Goal: Navigation & Orientation: Find specific page/section

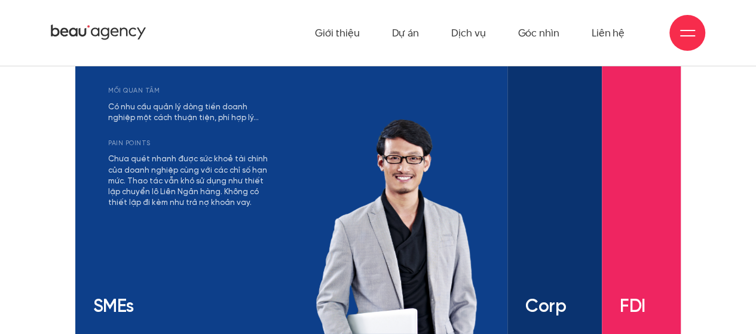
scroll to position [1793, 0]
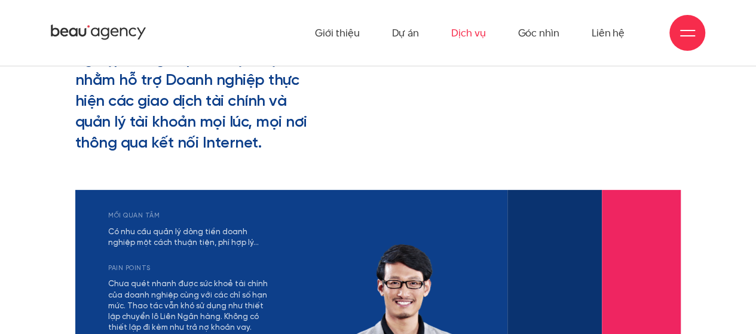
click at [460, 27] on link "Dịch vụ" at bounding box center [468, 33] width 34 height 66
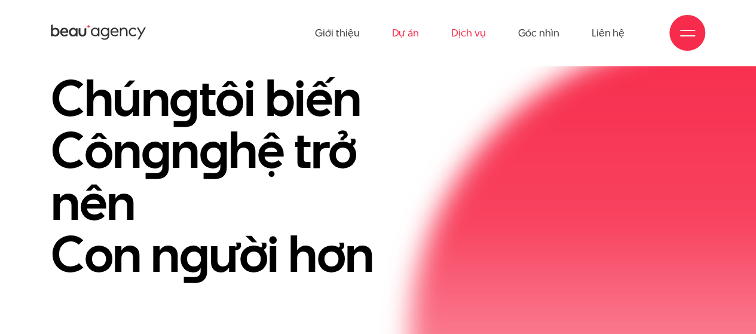
click at [411, 36] on link "Dự án" at bounding box center [404, 33] width 27 height 66
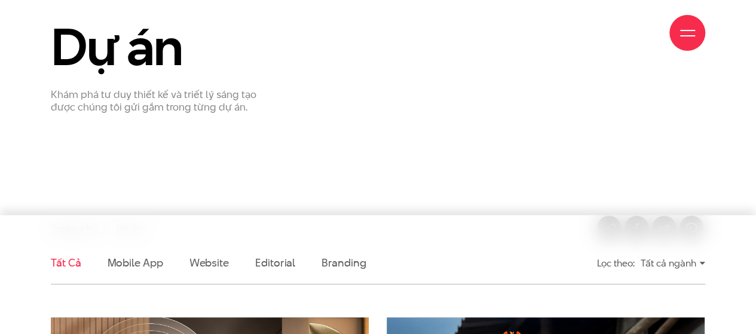
scroll to position [179, 0]
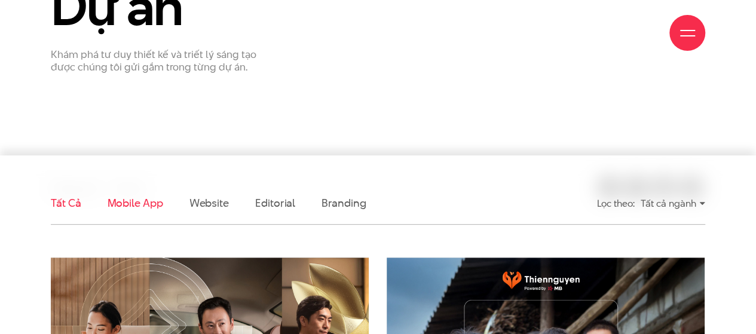
click at [114, 204] on link "Mobile app" at bounding box center [135, 202] width 56 height 15
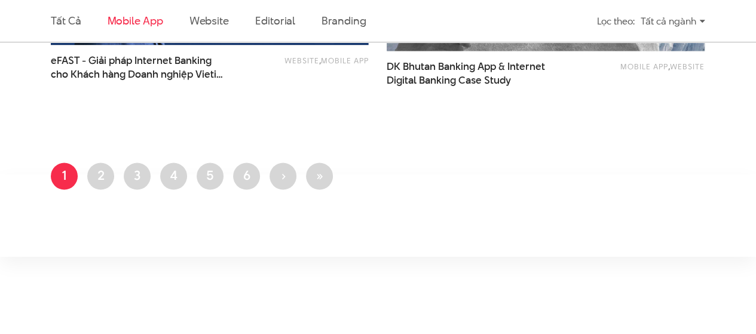
scroll to position [899, 0]
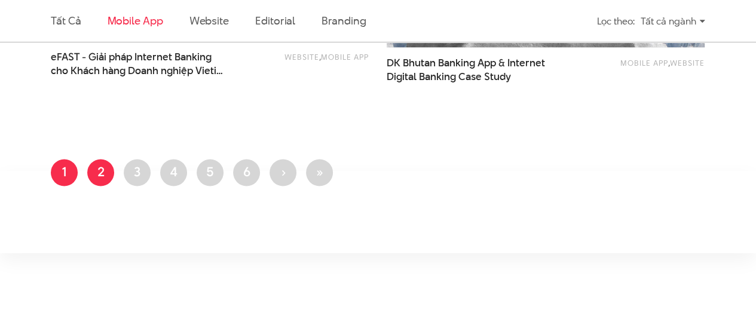
click at [87, 171] on ul "Trang hiện thời 1 Trang 2 Trang 3 Trang 4 Trang 5 Trang 6 Next page › Last page…" at bounding box center [378, 176] width 654 height 34
click at [117, 181] on ul "Trang hiện thời 1 Trang 2 Trang 3 Trang 4 Trang 5 Trang 6 Next page › Last page…" at bounding box center [378, 176] width 654 height 34
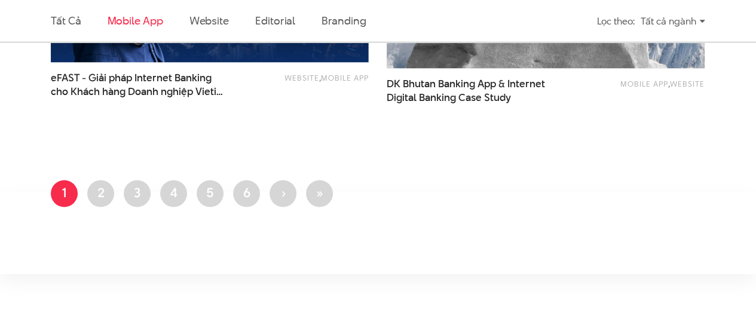
scroll to position [1019, 0]
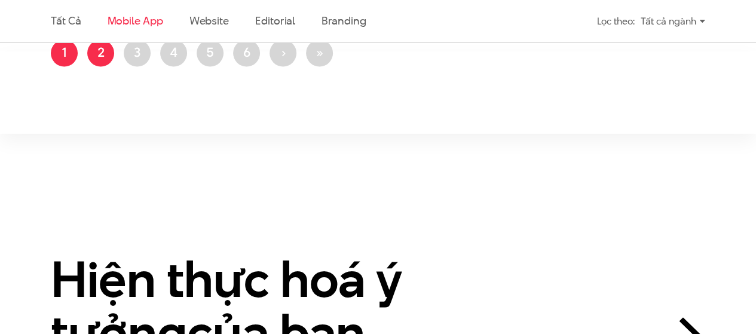
click at [91, 49] on link "Trang 2" at bounding box center [100, 52] width 27 height 27
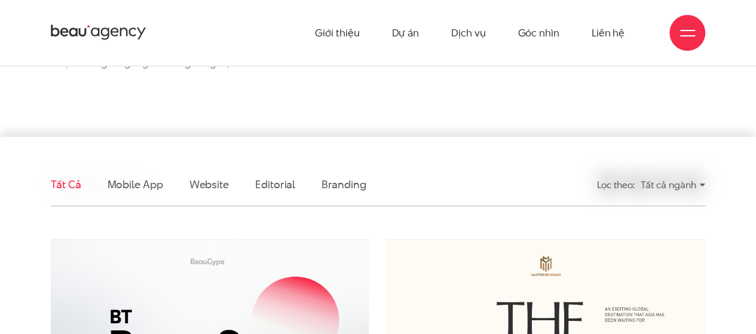
scroll to position [179, 0]
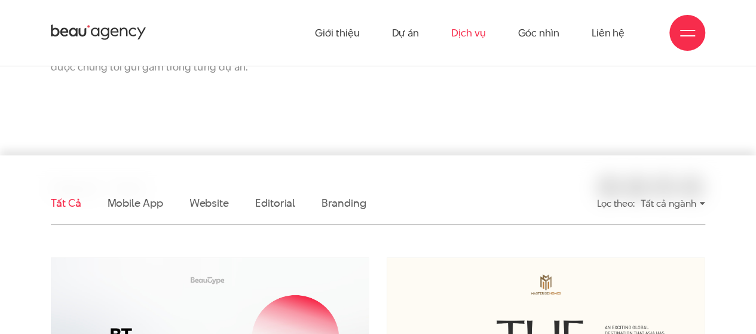
click at [478, 38] on link "Dịch vụ" at bounding box center [468, 33] width 34 height 66
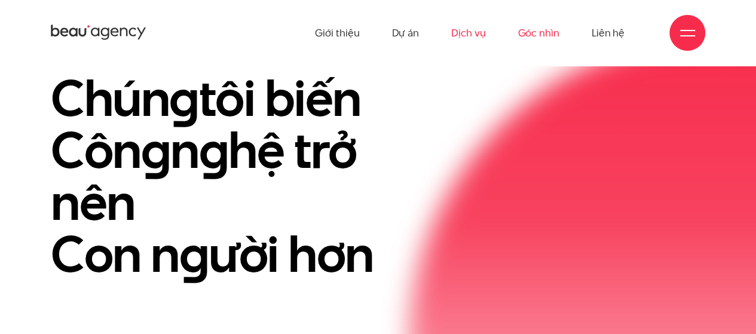
click at [525, 30] on link "Góc nhìn" at bounding box center [537, 33] width 41 height 66
